Goal: Task Accomplishment & Management: Complete application form

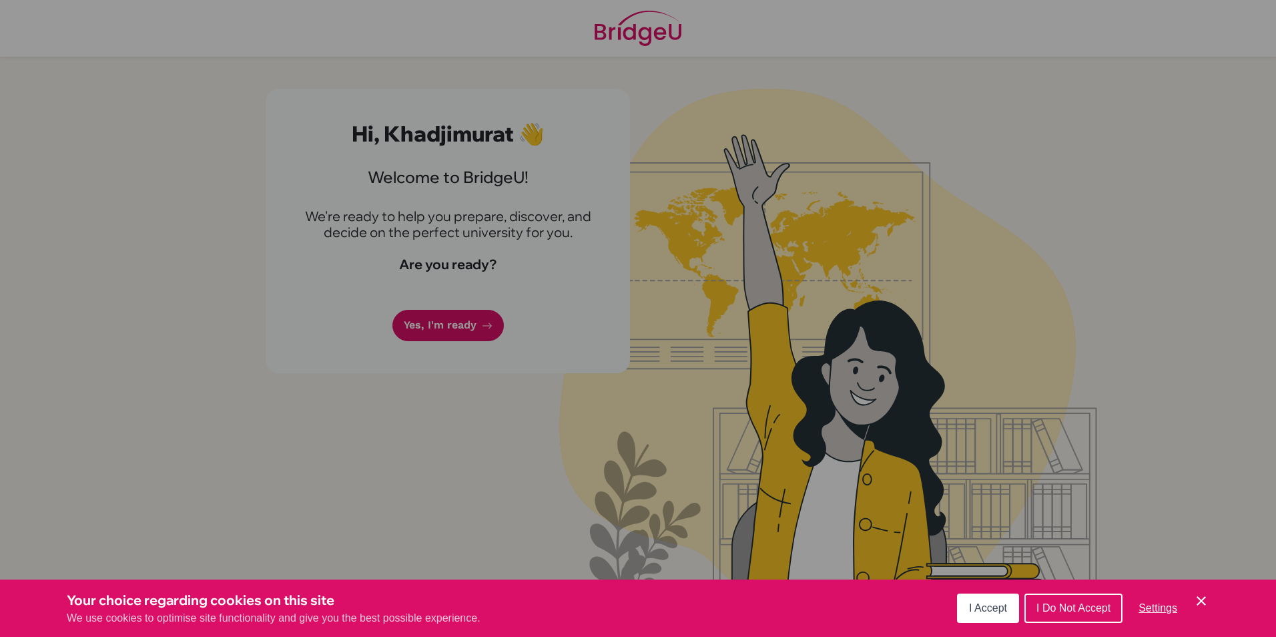
click at [980, 602] on span "I Accept" at bounding box center [988, 607] width 38 height 11
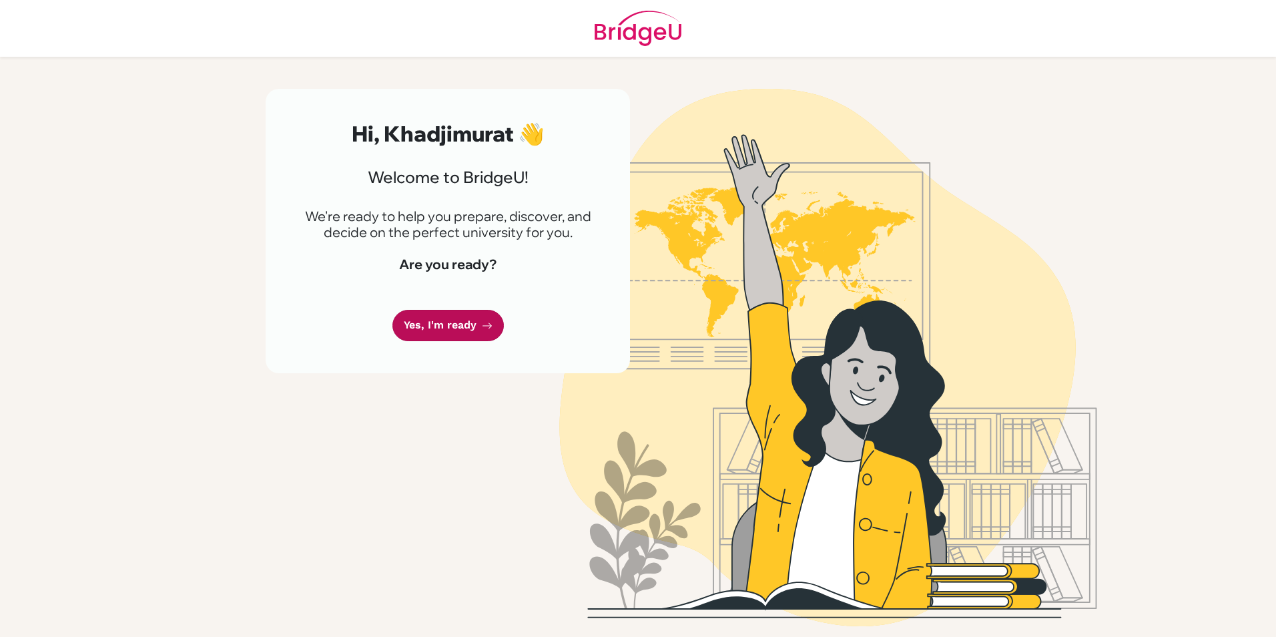
click at [455, 320] on link "Yes, I'm ready" at bounding box center [447, 325] width 111 height 31
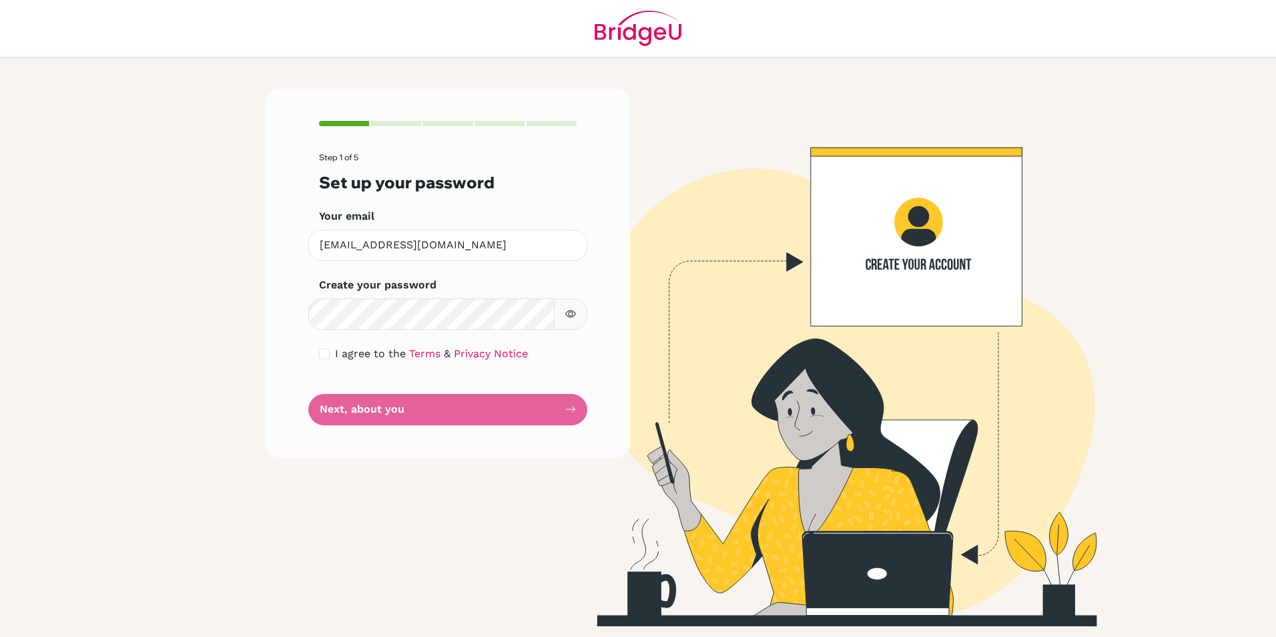
click at [440, 297] on div "Create your password Make sure it's at least 6 characters" at bounding box center [448, 303] width 258 height 53
click at [328, 352] on input "checkbox" at bounding box center [324, 353] width 11 height 11
checkbox input "true"
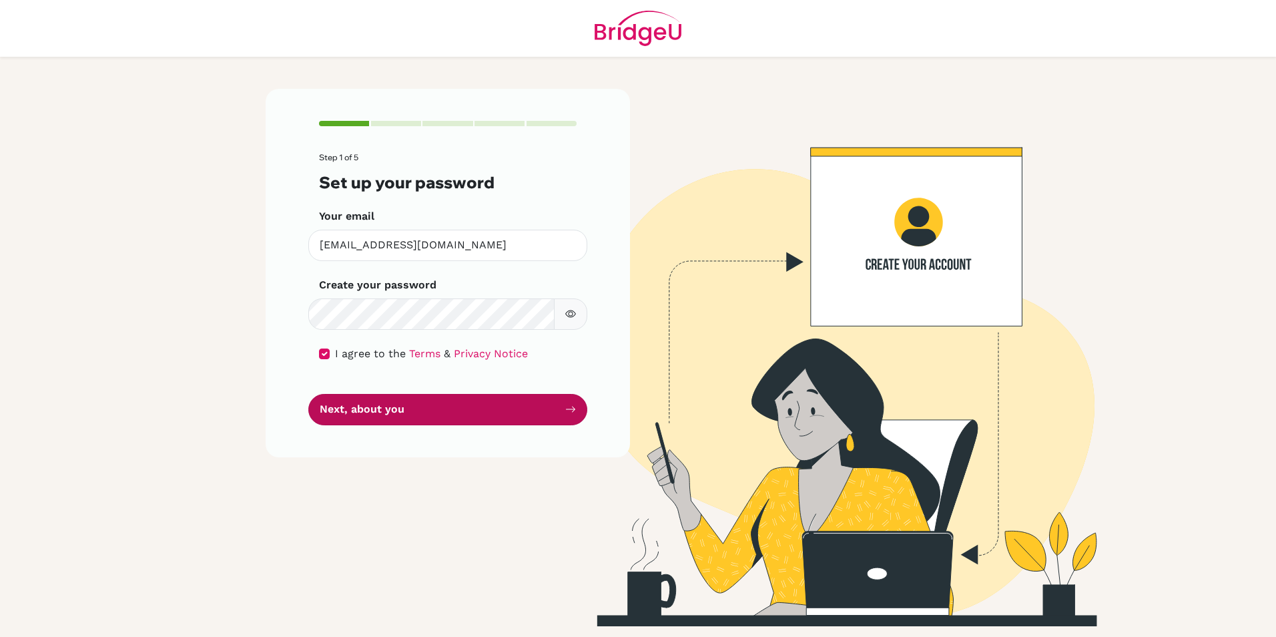
click at [374, 408] on button "Next, about you" at bounding box center [447, 409] width 279 height 31
